Goal: Task Accomplishment & Management: Manage account settings

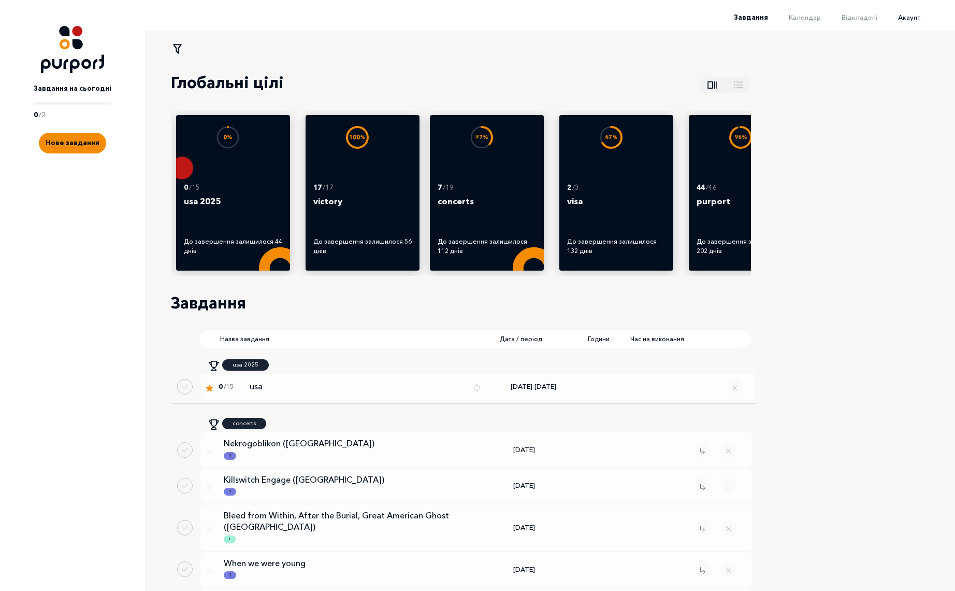
click at [917, 19] on span "Акаунт" at bounding box center [909, 17] width 22 height 8
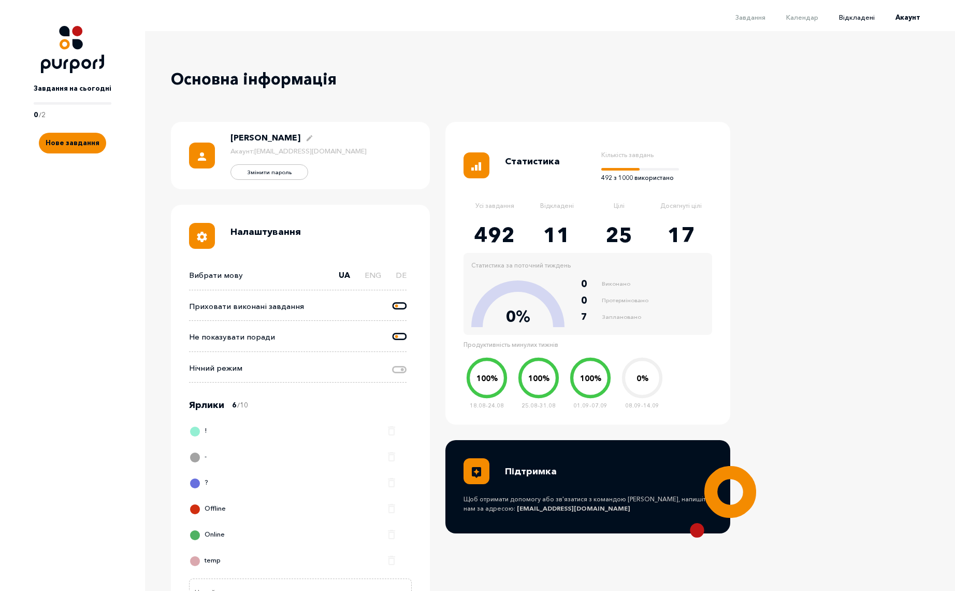
click at [863, 17] on span "Відкладені" at bounding box center [857, 17] width 36 height 8
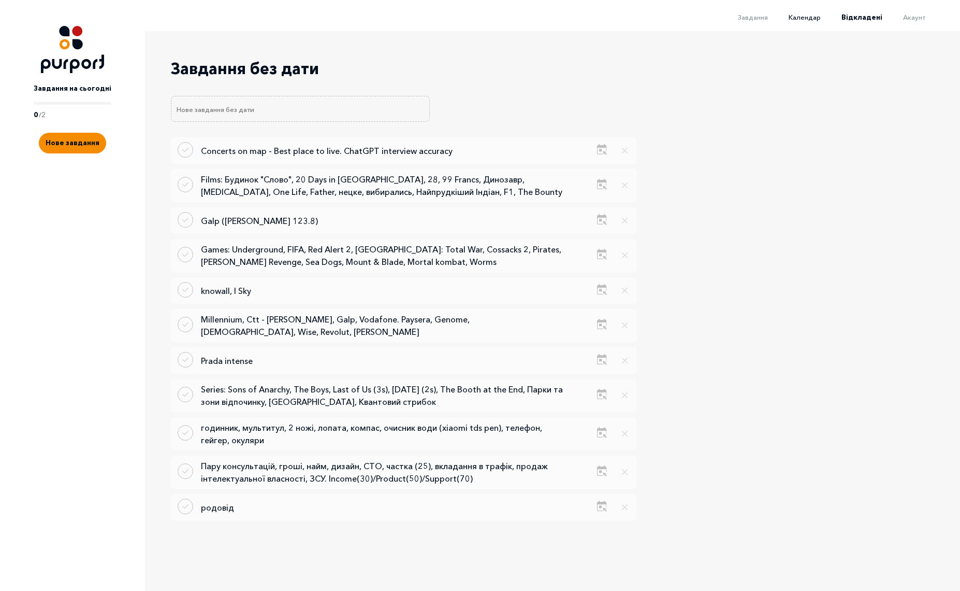
click at [818, 16] on span "Календар" at bounding box center [805, 17] width 32 height 8
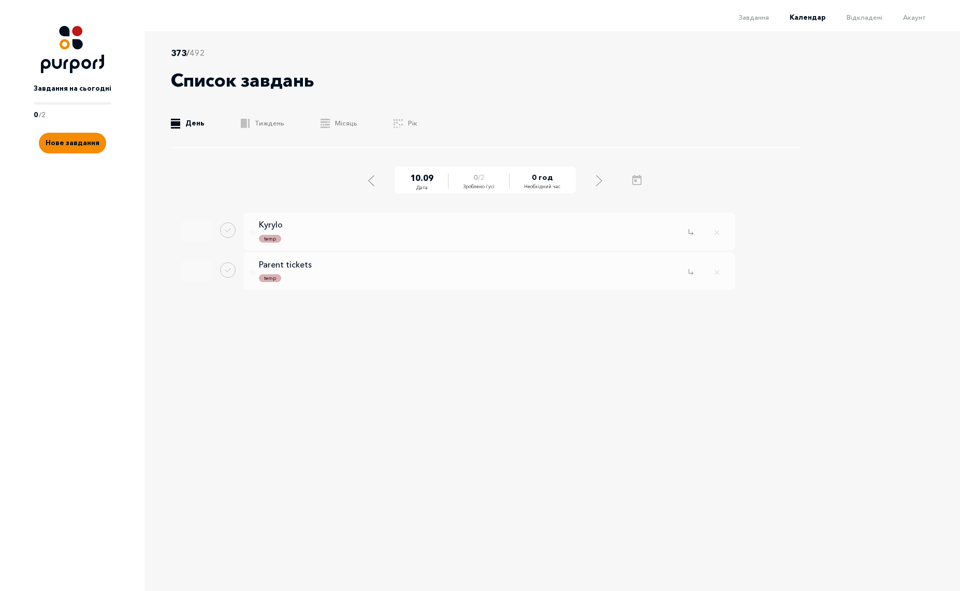
click at [748, 22] on li "Завдання" at bounding box center [744, 16] width 51 height 12
click at [765, 19] on span "Завдання" at bounding box center [754, 17] width 30 height 8
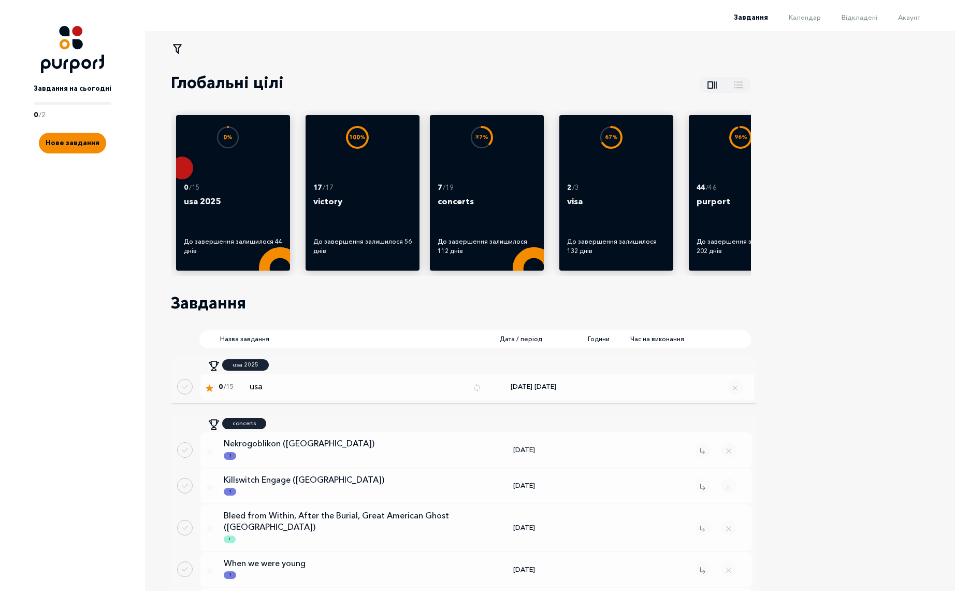
click at [810, 22] on li "Календар" at bounding box center [794, 16] width 53 height 12
click at [810, 21] on li "Календар" at bounding box center [794, 16] width 53 height 12
click at [814, 17] on span "Календар" at bounding box center [805, 17] width 32 height 8
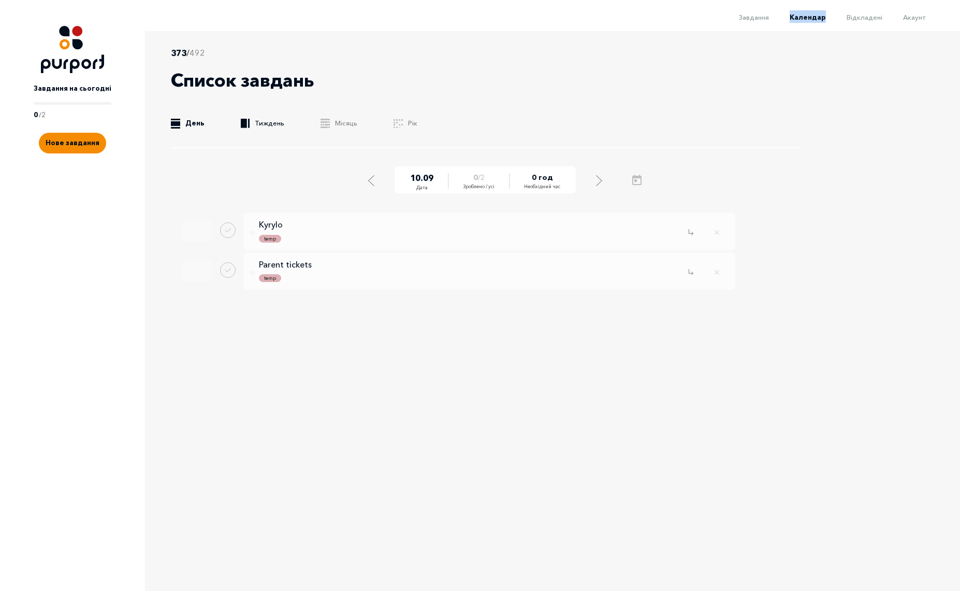
click at [256, 120] on link ".b{fill:#F48B00;} Тиждень" at bounding box center [263, 123] width 44 height 10
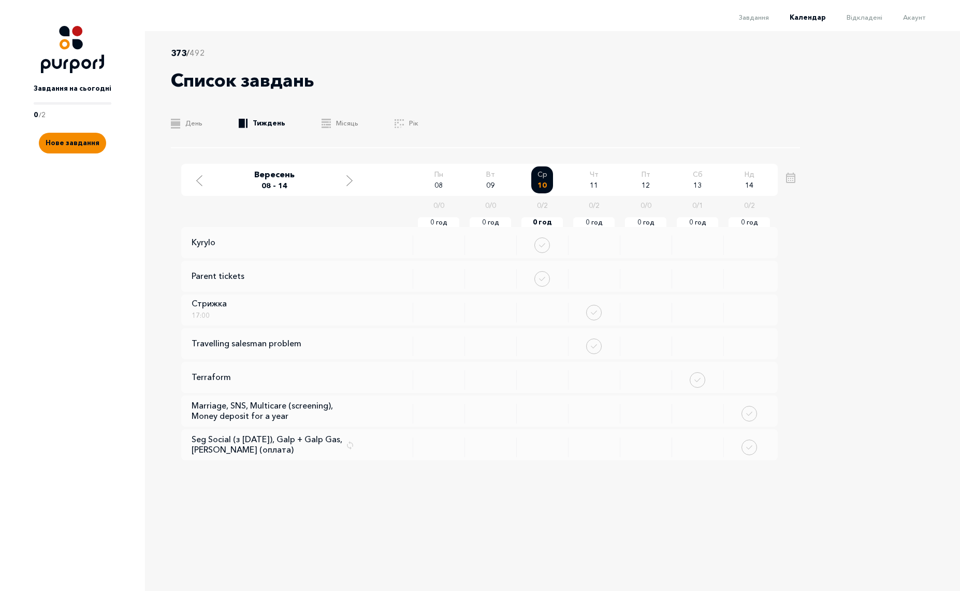
click at [870, 346] on div "373 / 492 Список завдань .b{fill:#F48B00;} День .b{fill:#F48B00;} Тиждень .b{fi…" at bounding box center [480, 297] width 960 height 532
click at [527, 278] on icon "Remove task" at bounding box center [528, 277] width 4 height 4
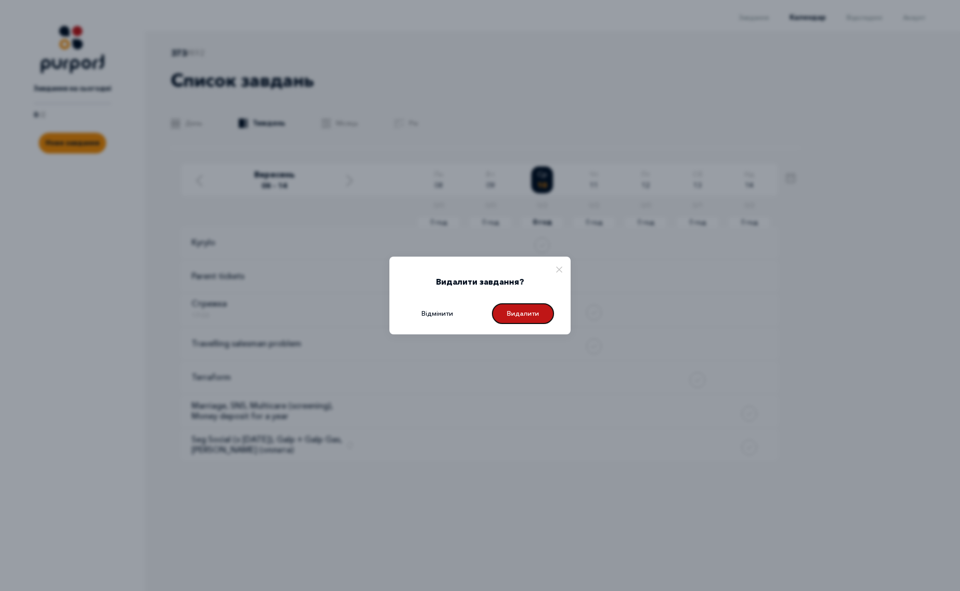
click at [534, 309] on button "Видалити" at bounding box center [523, 313] width 62 height 21
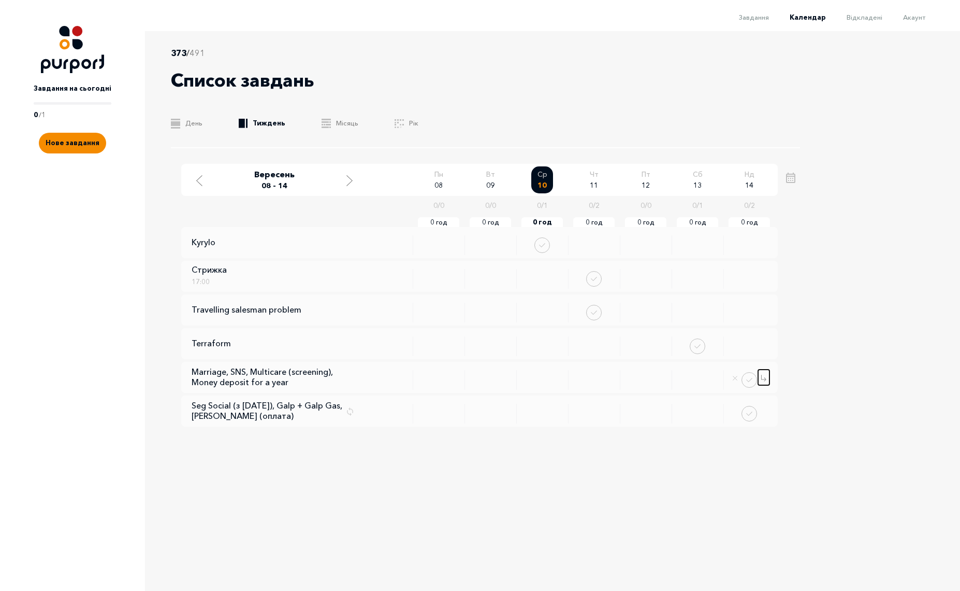
click at [763, 379] on icon "Change date" at bounding box center [764, 377] width 4 height 4
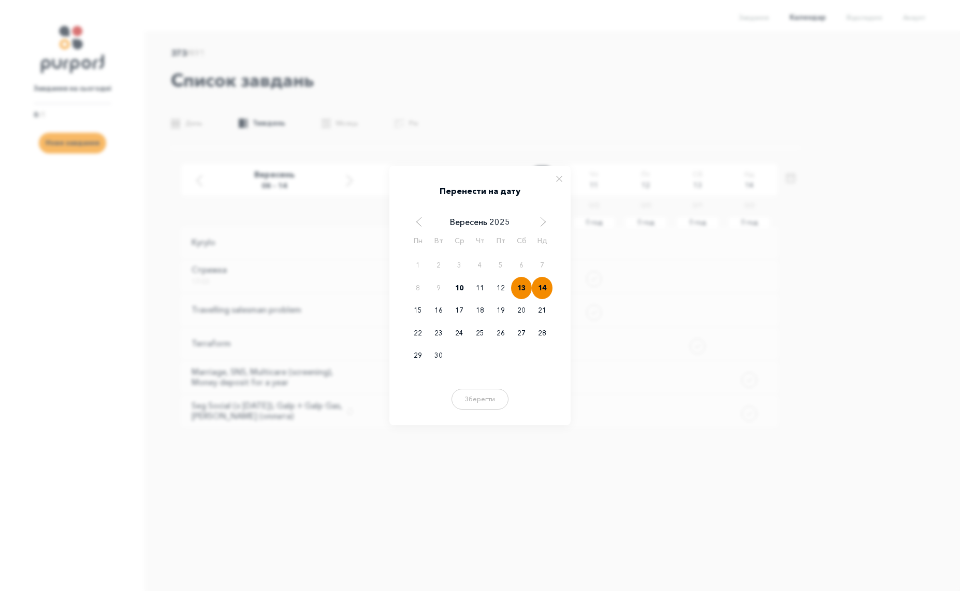
click at [520, 283] on div "13" at bounding box center [521, 288] width 21 height 23
click at [480, 394] on button "Зберегти" at bounding box center [480, 397] width 62 height 21
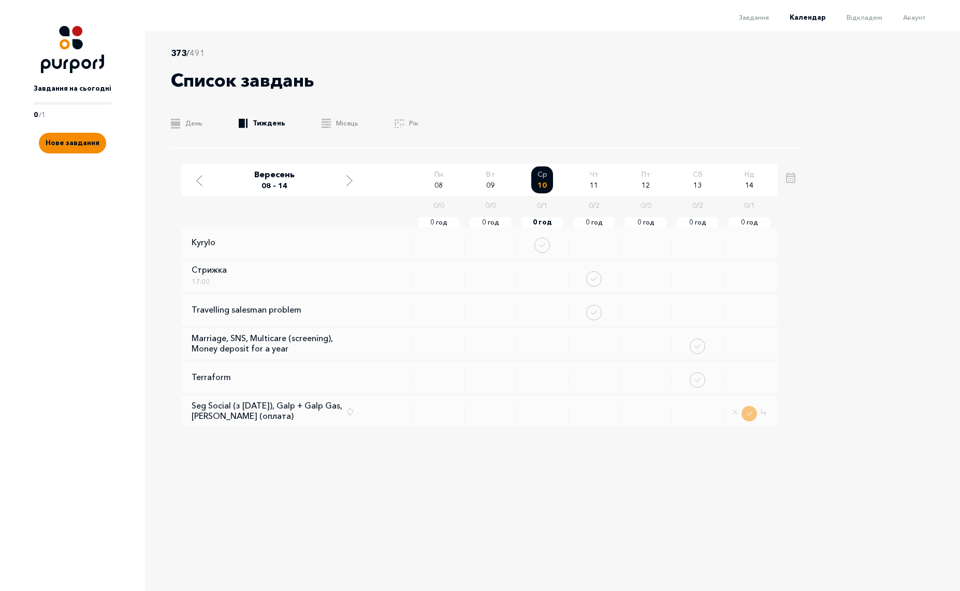
click at [751, 413] on button "Done task" at bounding box center [750, 414] width 16 height 16
click at [915, 18] on span "Акаунт" at bounding box center [915, 17] width 22 height 8
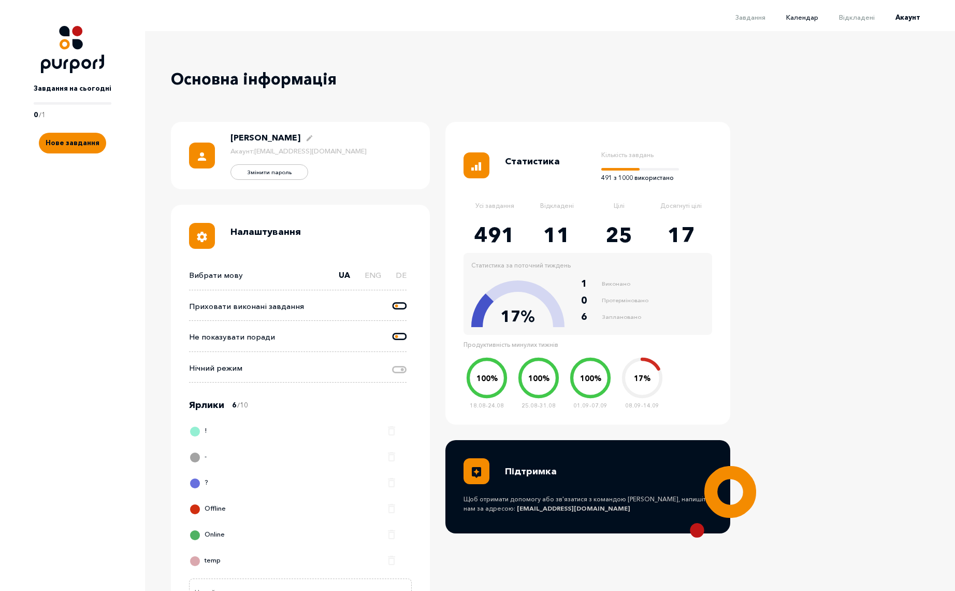
click at [811, 18] on span "Календар" at bounding box center [802, 17] width 32 height 8
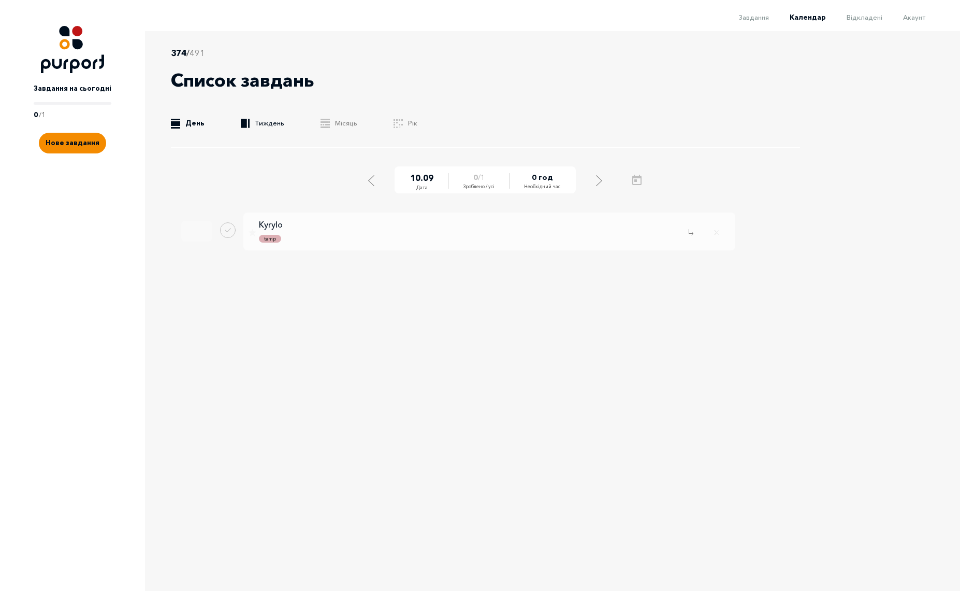
click at [273, 124] on link ".b{fill:#F48B00;} Тиждень" at bounding box center [263, 123] width 44 height 10
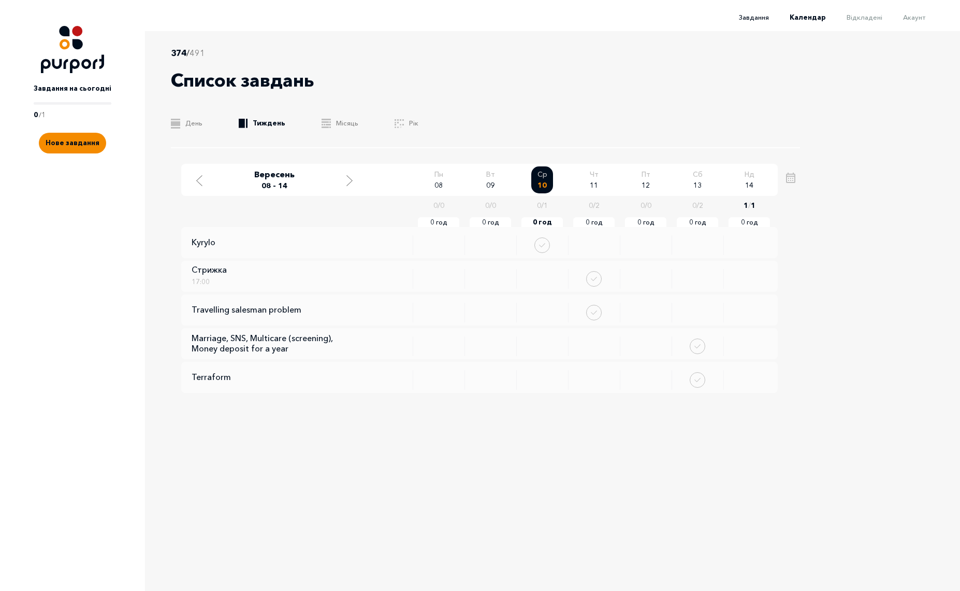
click at [754, 18] on span "Завдання" at bounding box center [754, 17] width 30 height 8
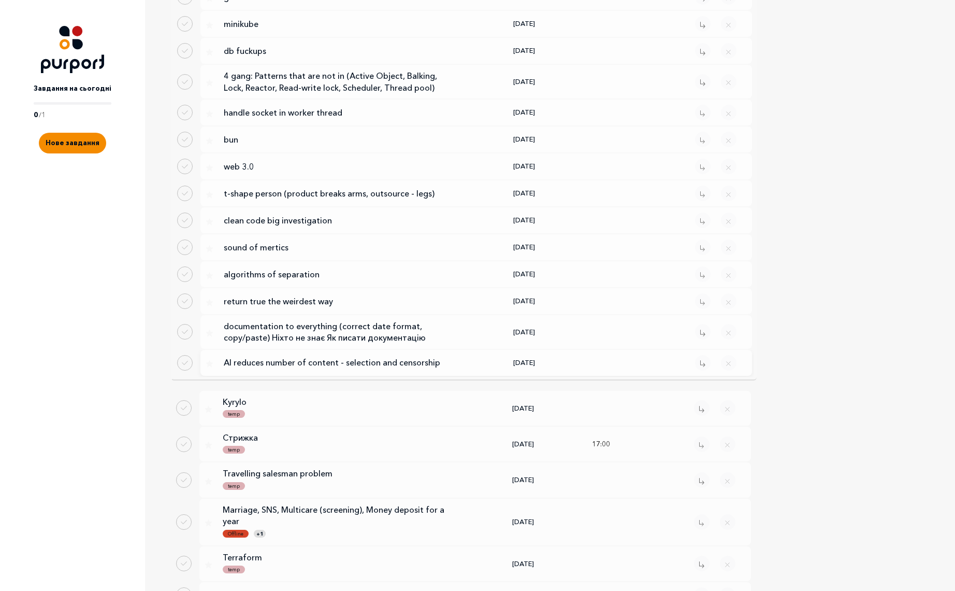
scroll to position [1800, 0]
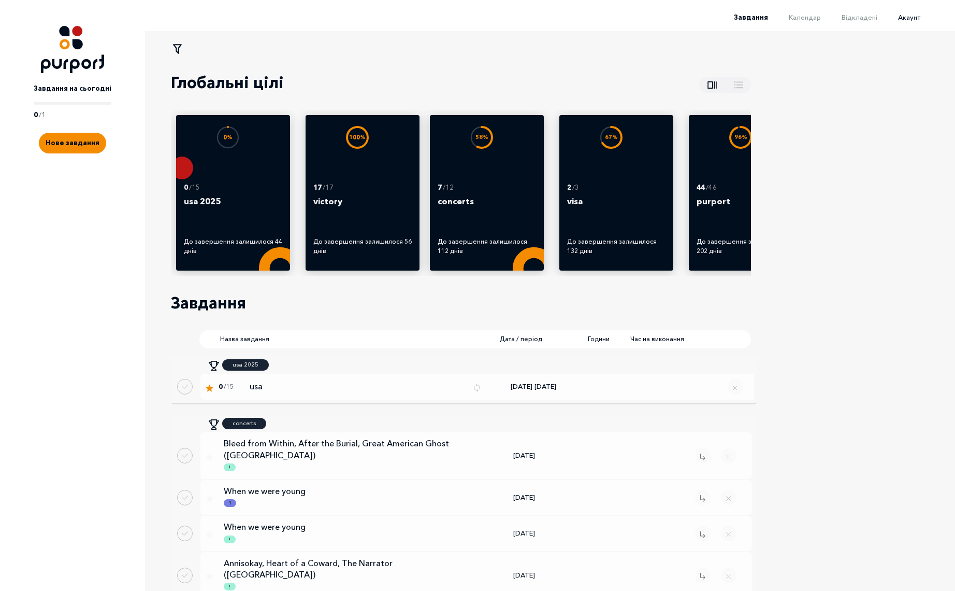
click at [916, 16] on span "Акаунт" at bounding box center [909, 17] width 22 height 8
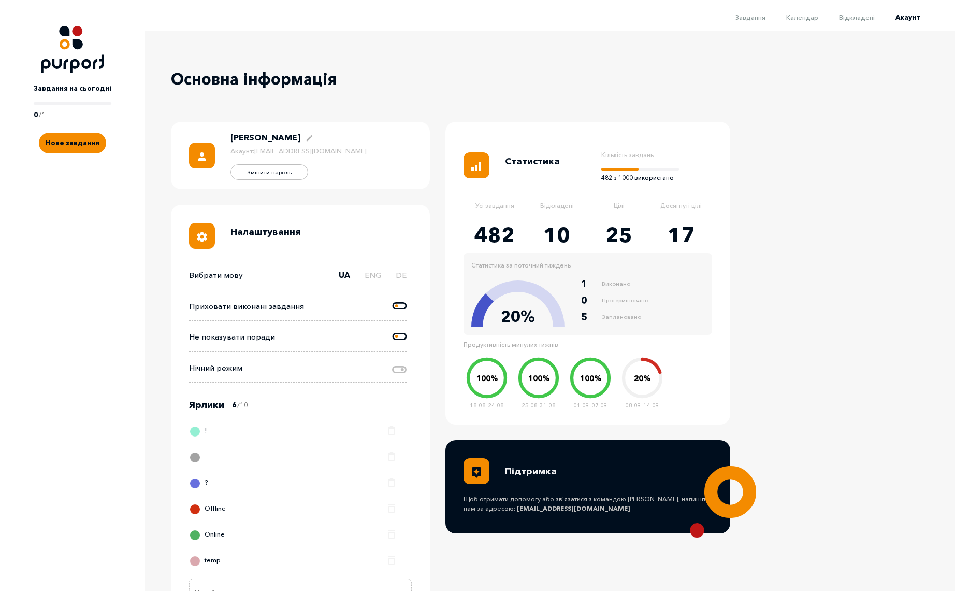
click at [804, 21] on li "Календар" at bounding box center [792, 16] width 53 height 12
click at [808, 17] on span "Календар" at bounding box center [802, 17] width 32 height 8
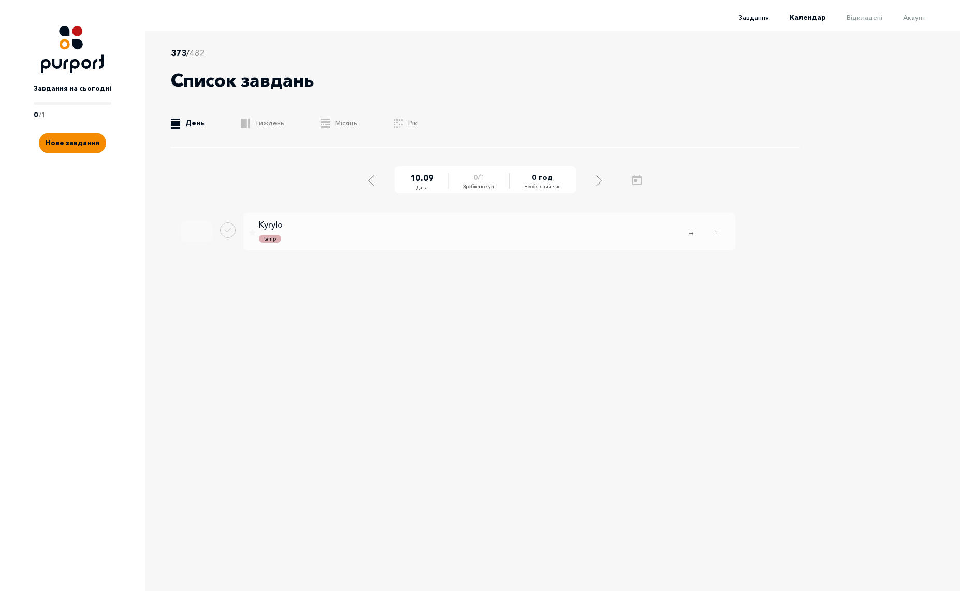
click at [758, 14] on span "Завдання" at bounding box center [754, 17] width 30 height 8
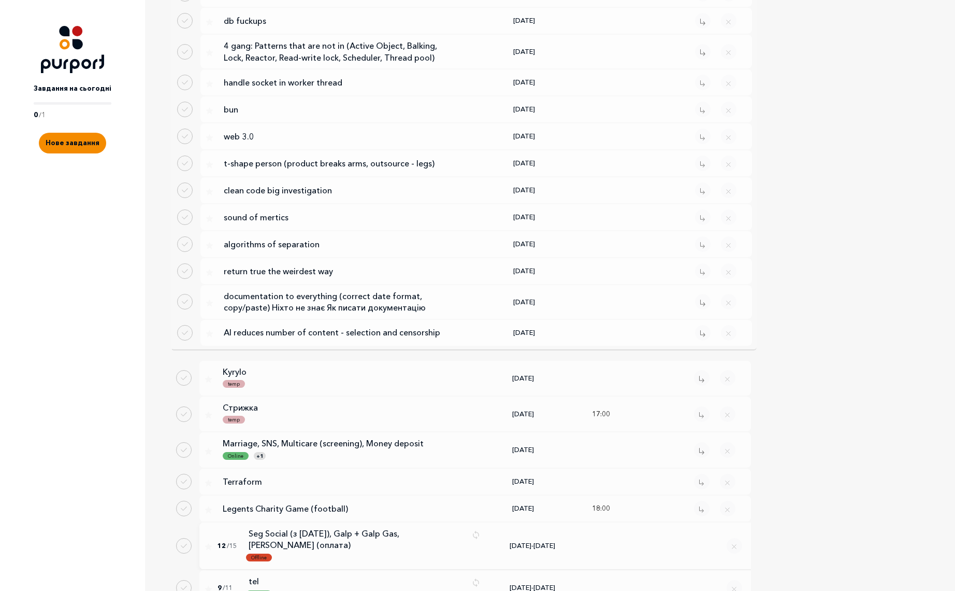
scroll to position [1744, 0]
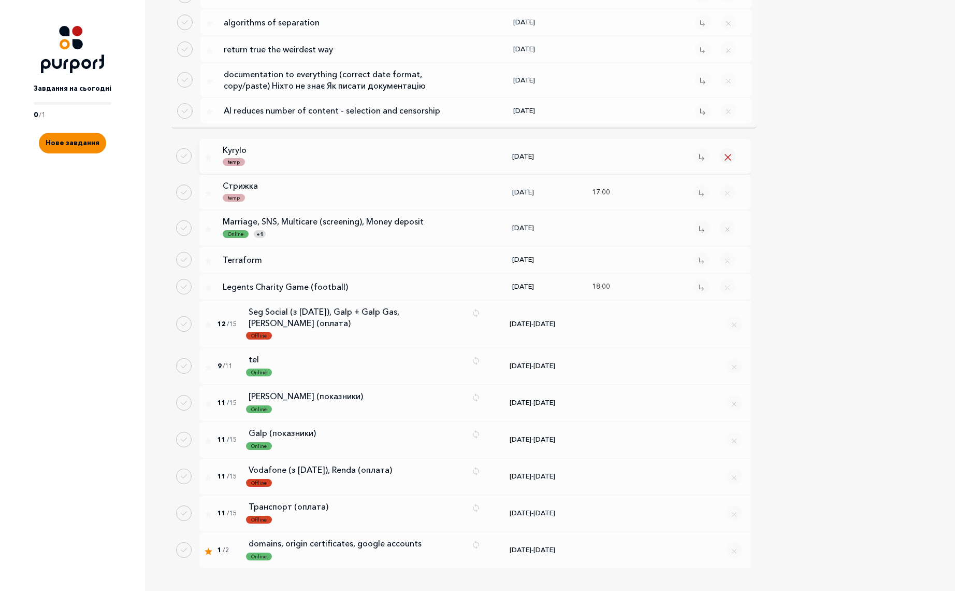
click at [726, 154] on icon "Close popup" at bounding box center [728, 157] width 7 height 7
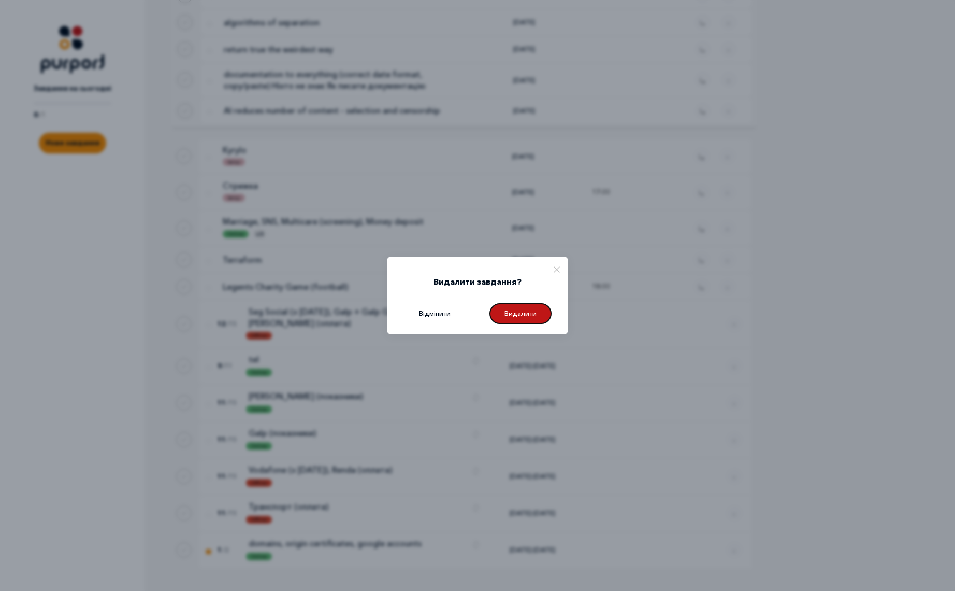
click at [529, 317] on button "Видалити" at bounding box center [521, 313] width 62 height 21
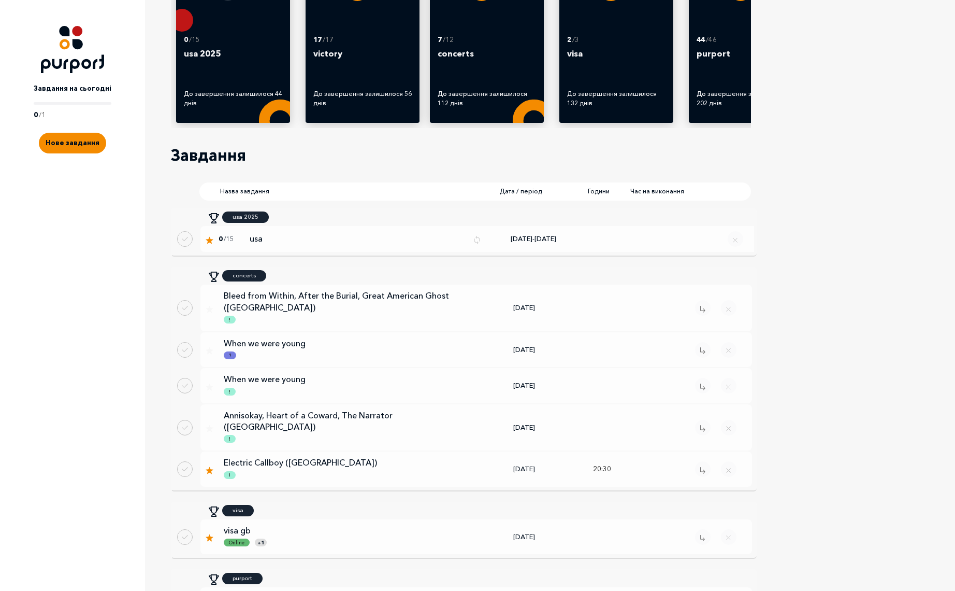
scroll to position [0, 0]
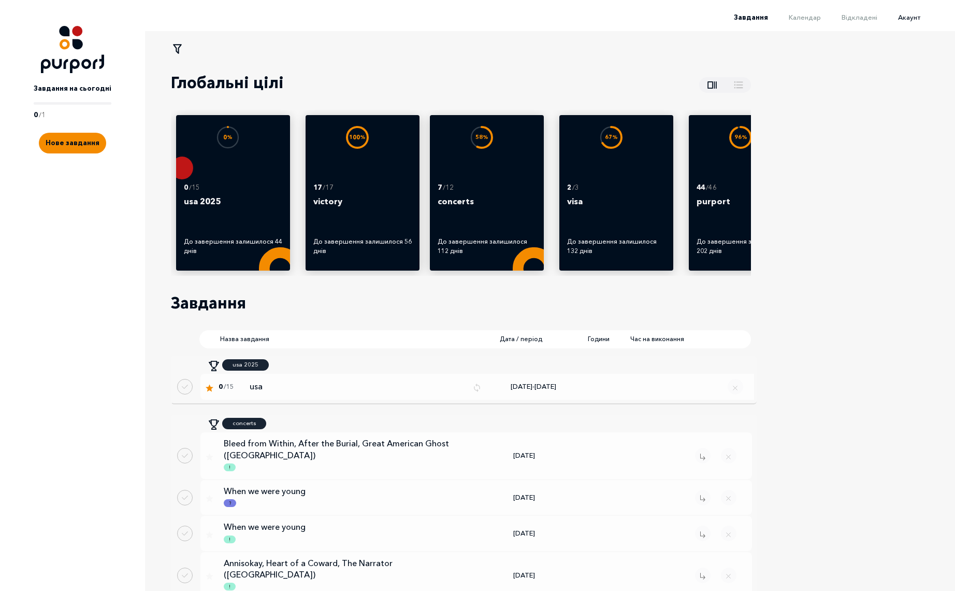
click at [916, 16] on span "Акаунт" at bounding box center [909, 17] width 22 height 8
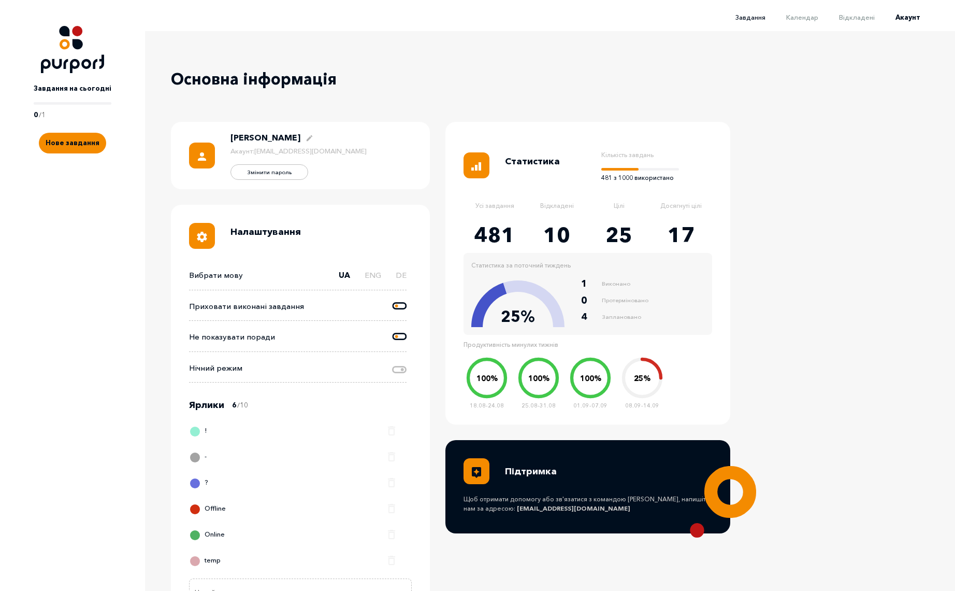
click at [762, 16] on span "Завдання" at bounding box center [751, 17] width 30 height 8
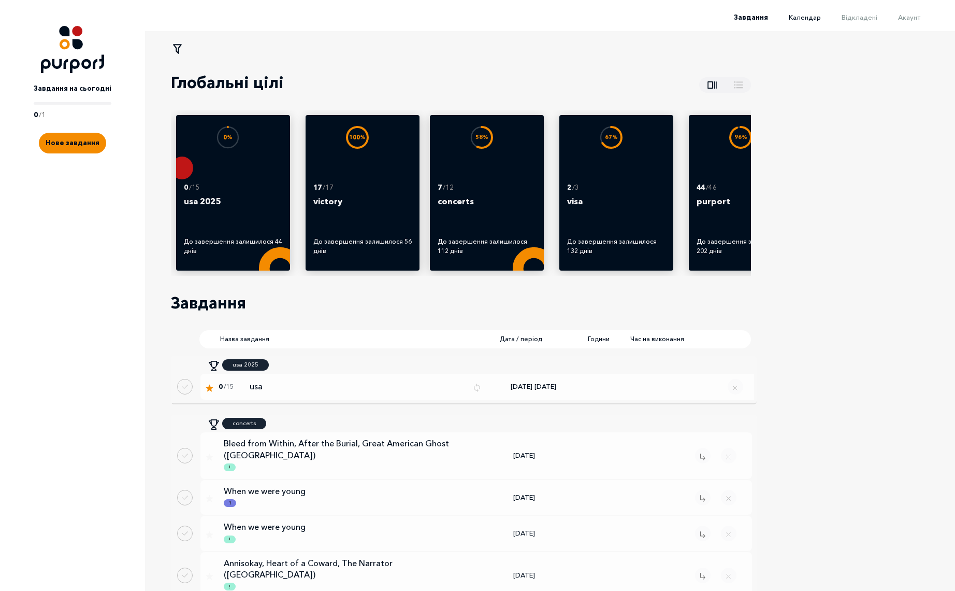
click at [804, 16] on span "Календар" at bounding box center [805, 17] width 32 height 8
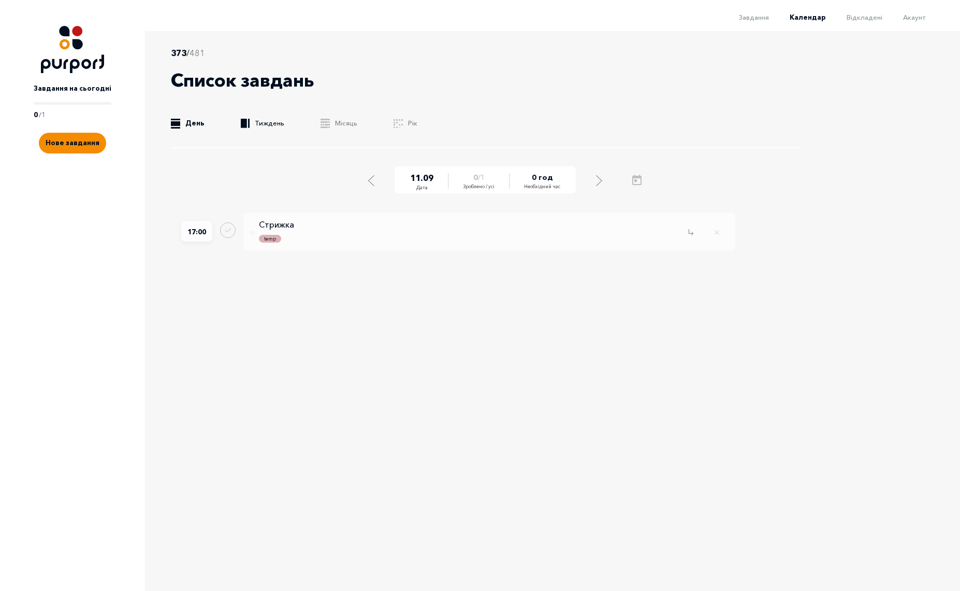
click at [253, 124] on link ".b{fill:#F48B00;} Тиждень" at bounding box center [263, 123] width 44 height 10
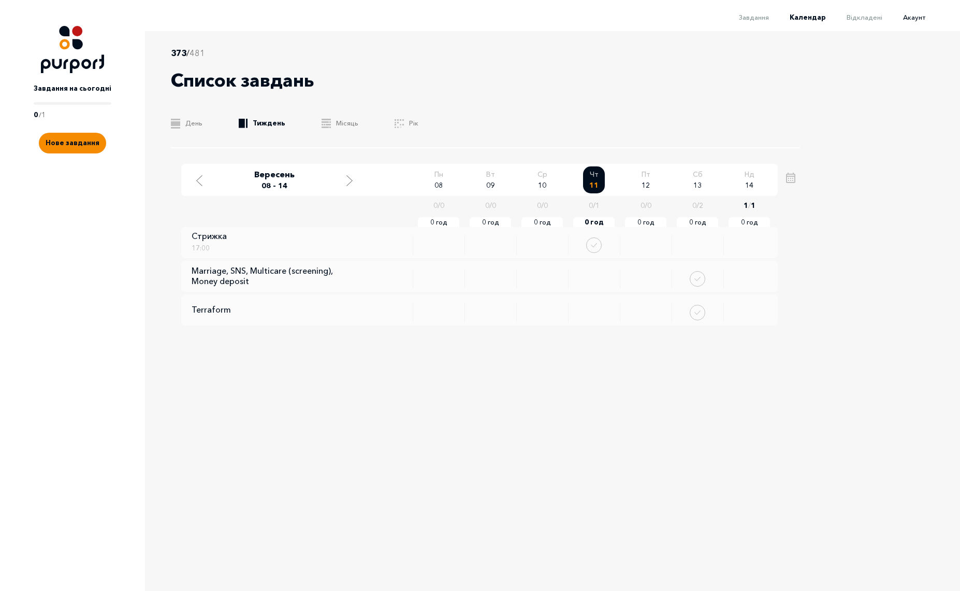
click at [916, 19] on span "Акаунт" at bounding box center [915, 17] width 22 height 8
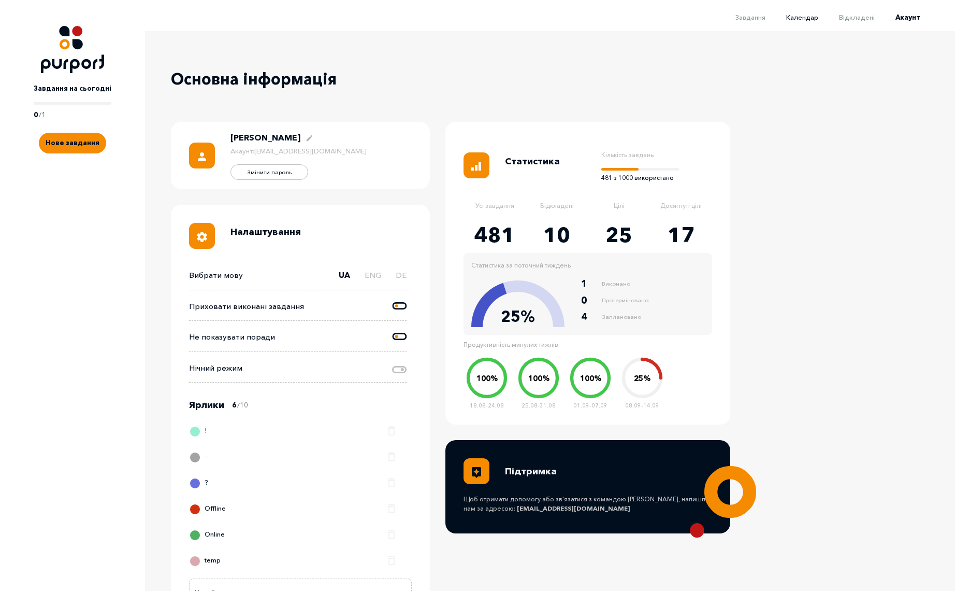
click at [817, 15] on span "Календар" at bounding box center [802, 17] width 32 height 8
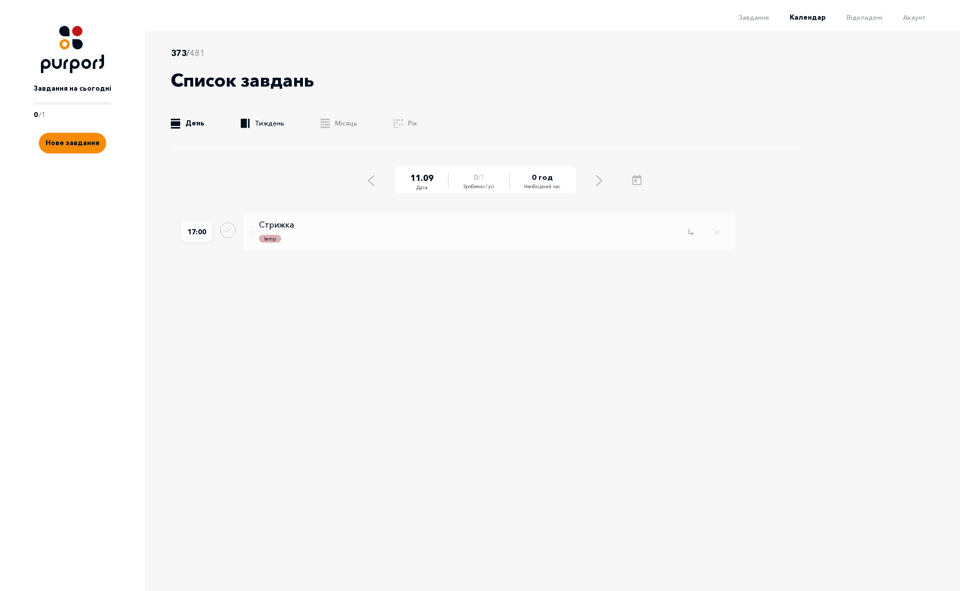
click at [256, 123] on link ".b{fill:#F48B00;} Тиждень" at bounding box center [263, 123] width 44 height 10
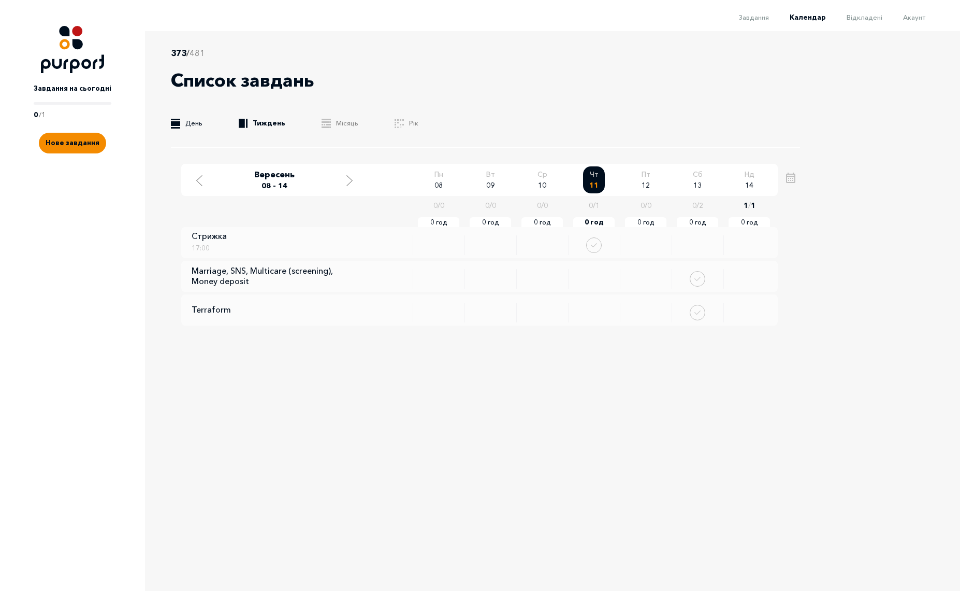
click at [193, 124] on link ".b{fill:#F48B00;} День" at bounding box center [187, 123] width 32 height 10
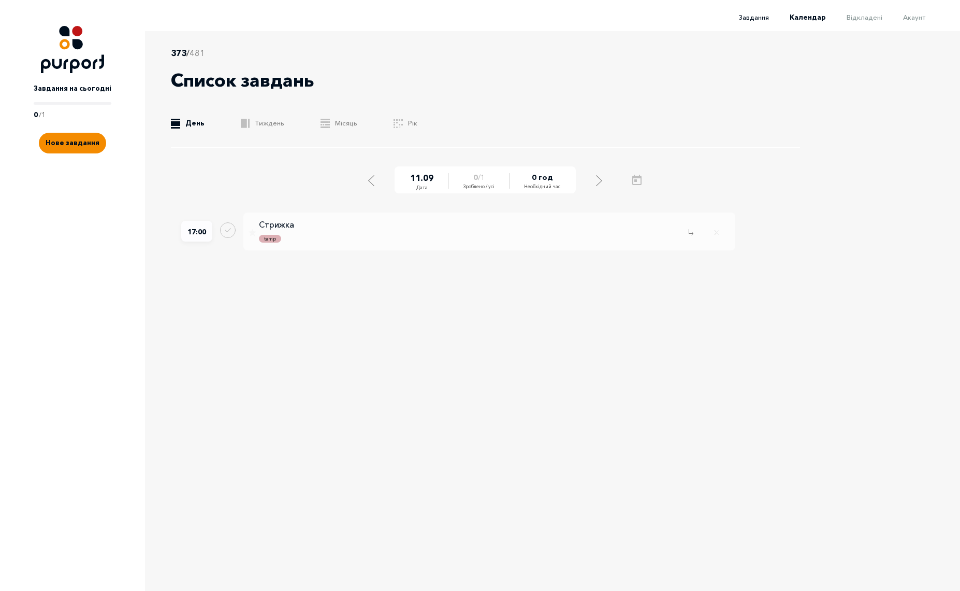
click at [760, 18] on span "Завдання" at bounding box center [754, 17] width 30 height 8
